Goal: Transaction & Acquisition: Book appointment/travel/reservation

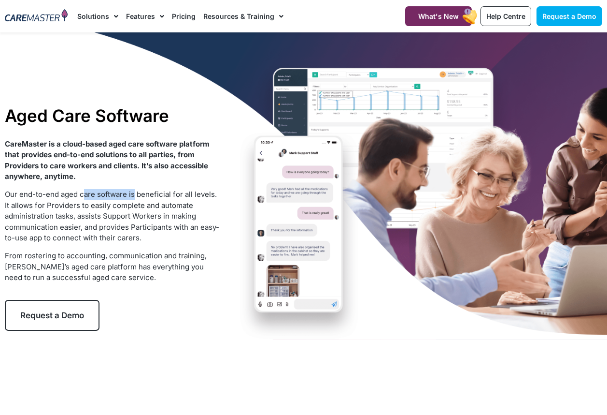
drag, startPoint x: 133, startPoint y: 195, endPoint x: 76, endPoint y: 199, distance: 57.6
click at [76, 199] on span "Our end-to-end aged care software is beneficial for all levels. It allows for P…" at bounding box center [112, 215] width 215 height 53
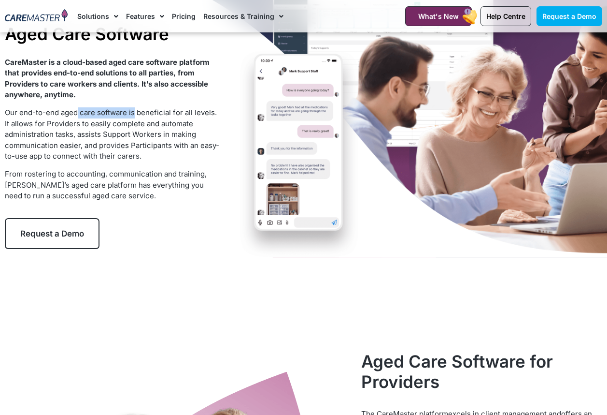
scroll to position [290, 0]
